Goal: Information Seeking & Learning: Learn about a topic

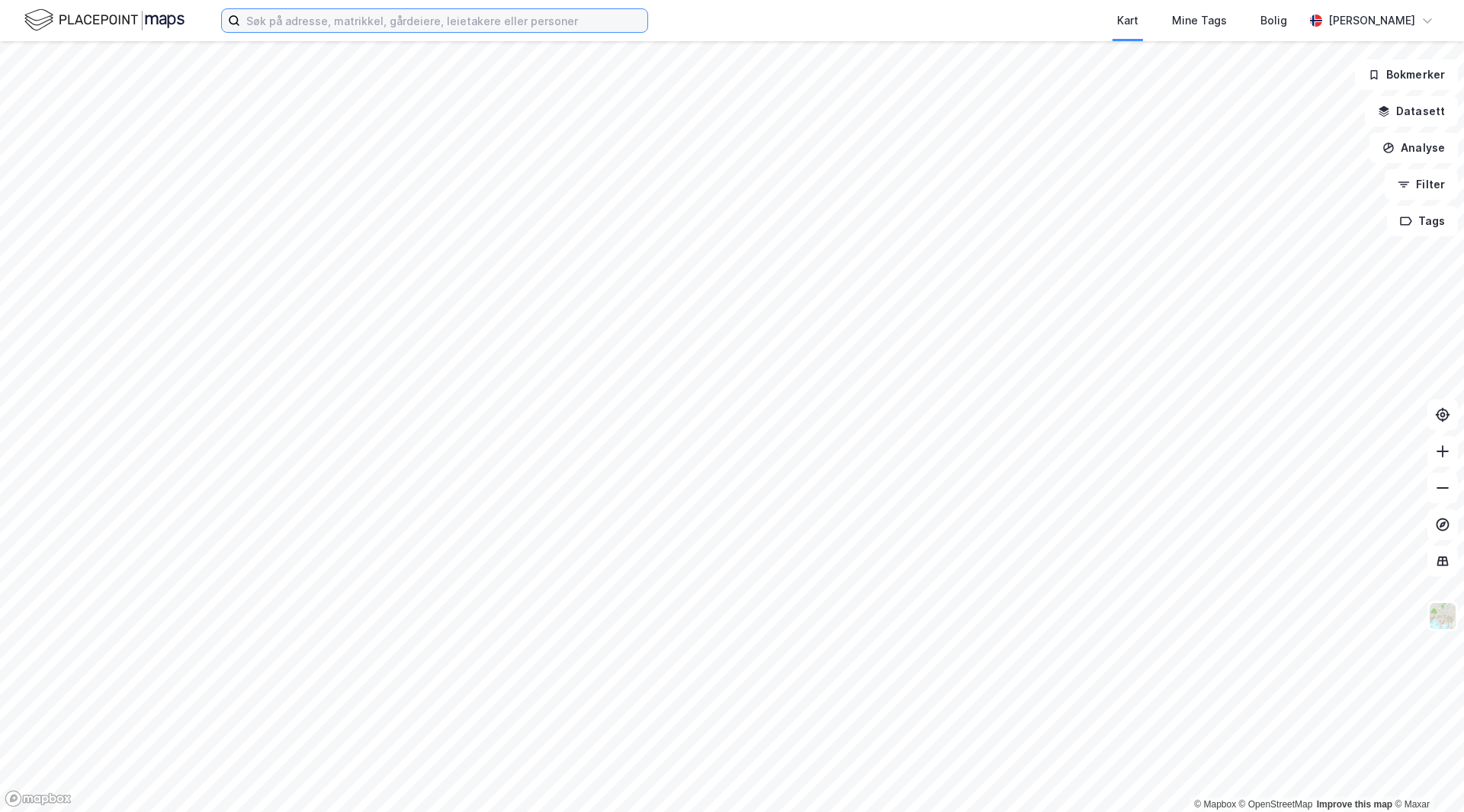
click at [364, 29] on input at bounding box center [444, 21] width 407 height 23
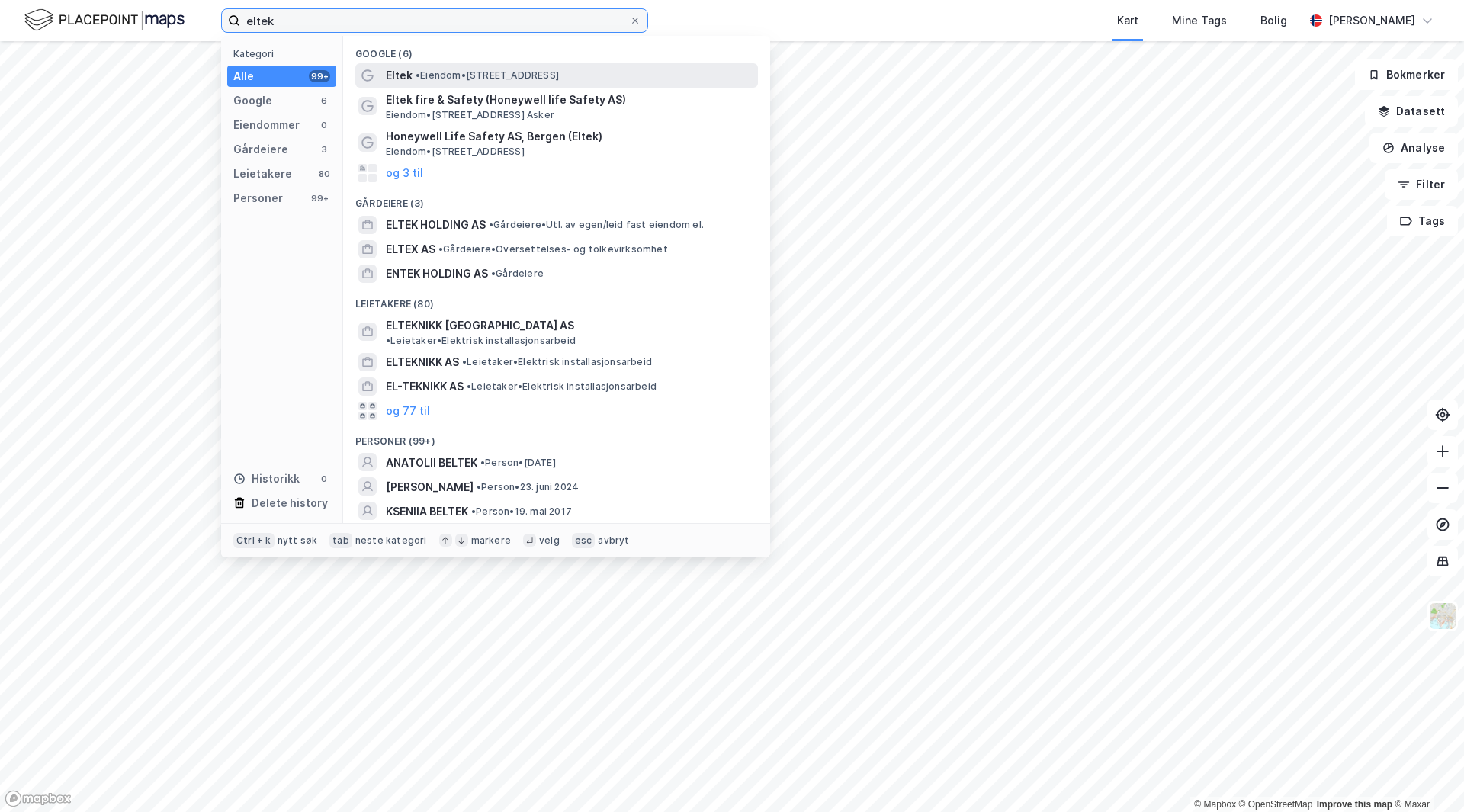
type input "eltek"
click at [404, 77] on span "Eltek" at bounding box center [400, 75] width 27 height 18
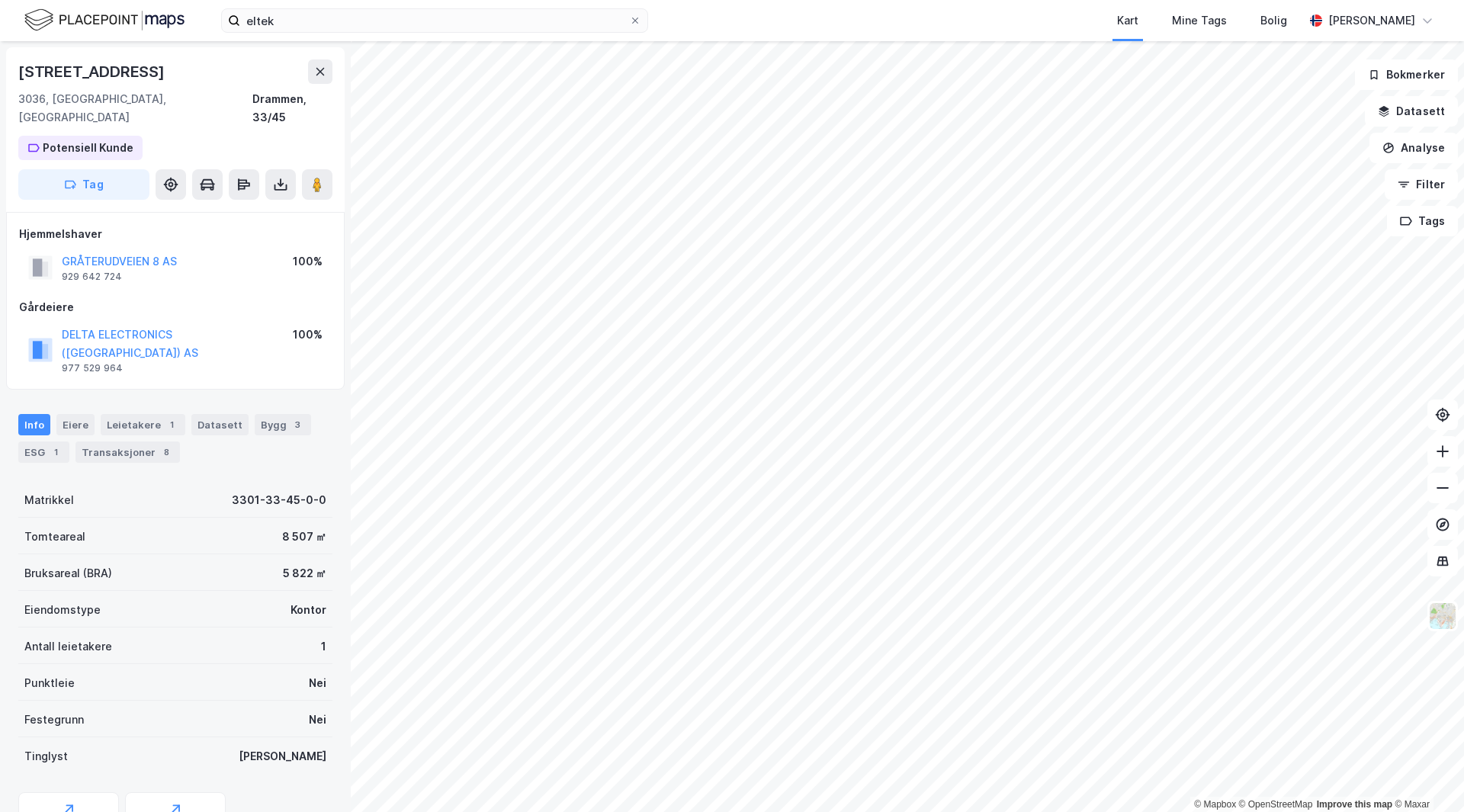
scroll to position [43, 0]
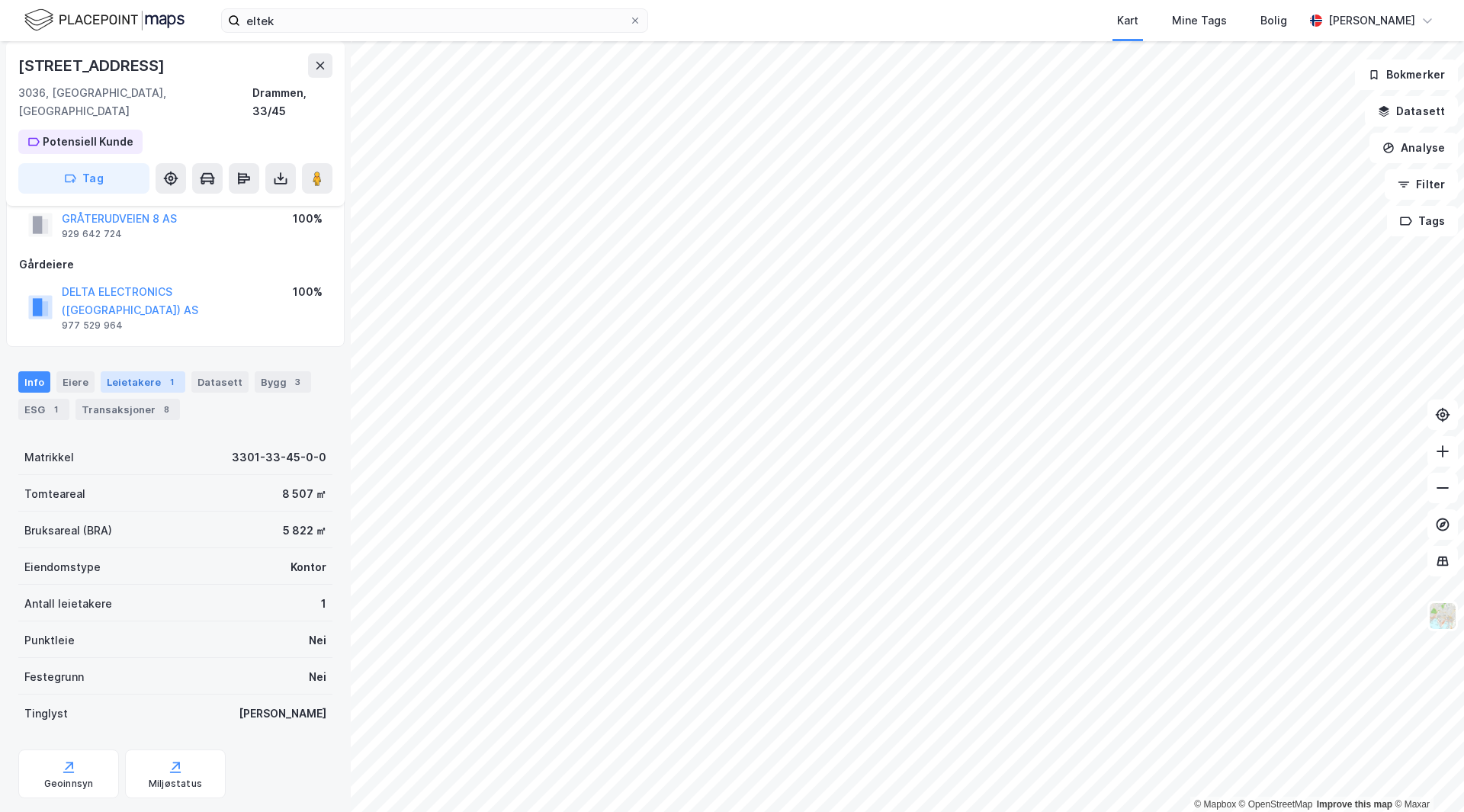
click at [123, 372] on div "Leietakere 1" at bounding box center [143, 382] width 84 height 21
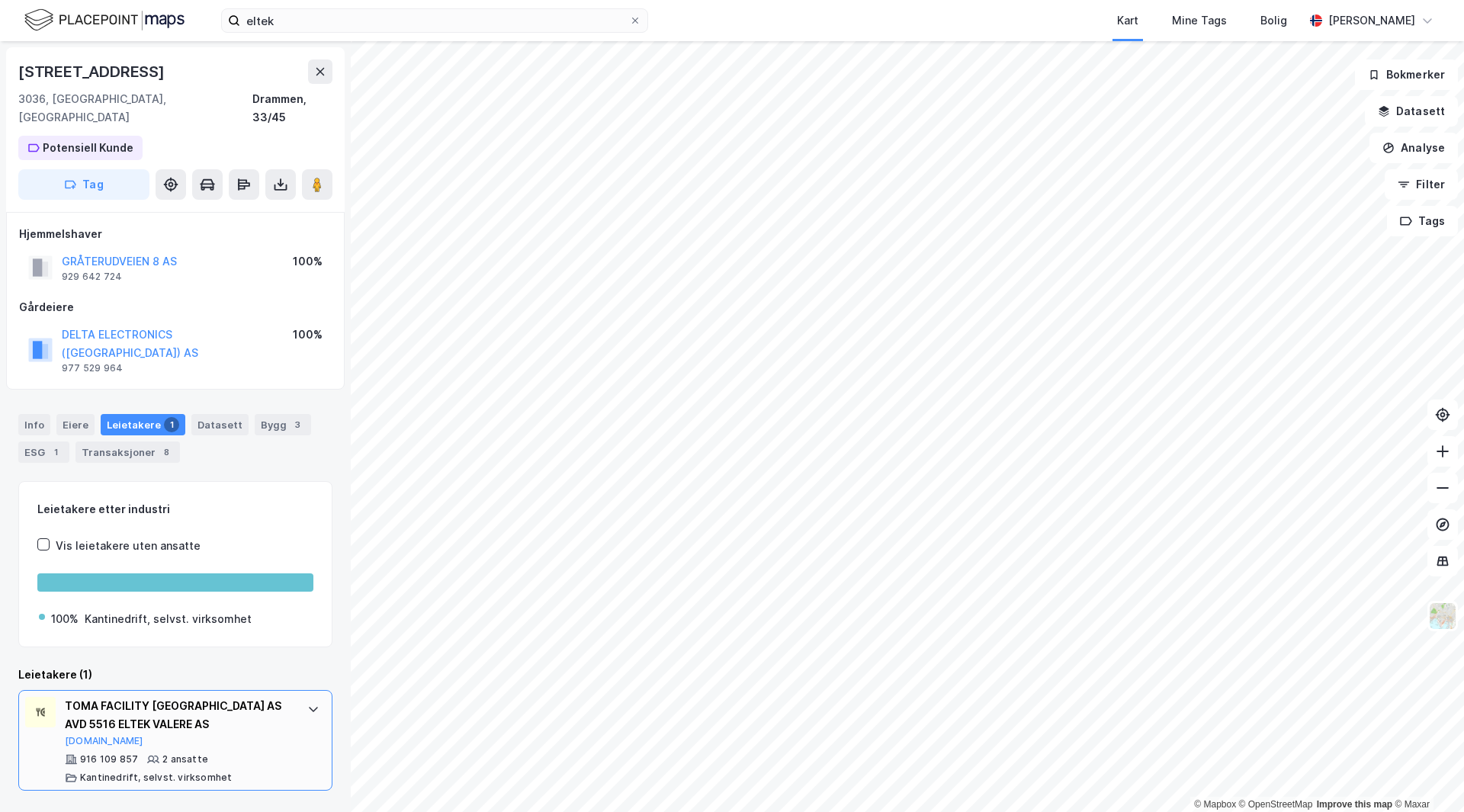
click at [268, 697] on div "TOMA FACILITY [GEOGRAPHIC_DATA] AS AVD 5516 ELTEK VALERE AS" at bounding box center [178, 715] width 227 height 36
